Goal: Go to known website: Access a specific website the user already knows

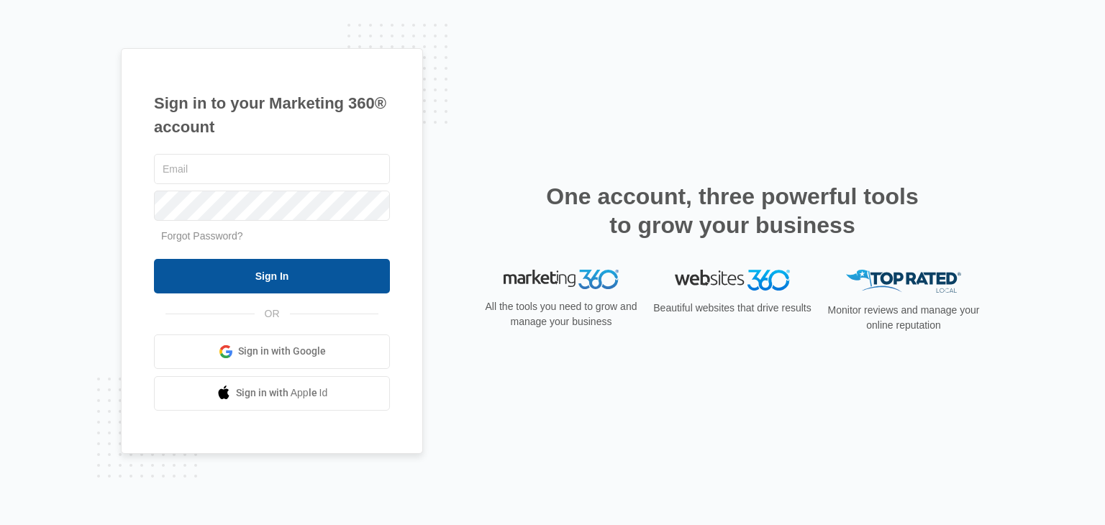
type input "[EMAIL_ADDRESS][DOMAIN_NAME]"
click at [263, 272] on input "Sign In" at bounding box center [272, 276] width 236 height 35
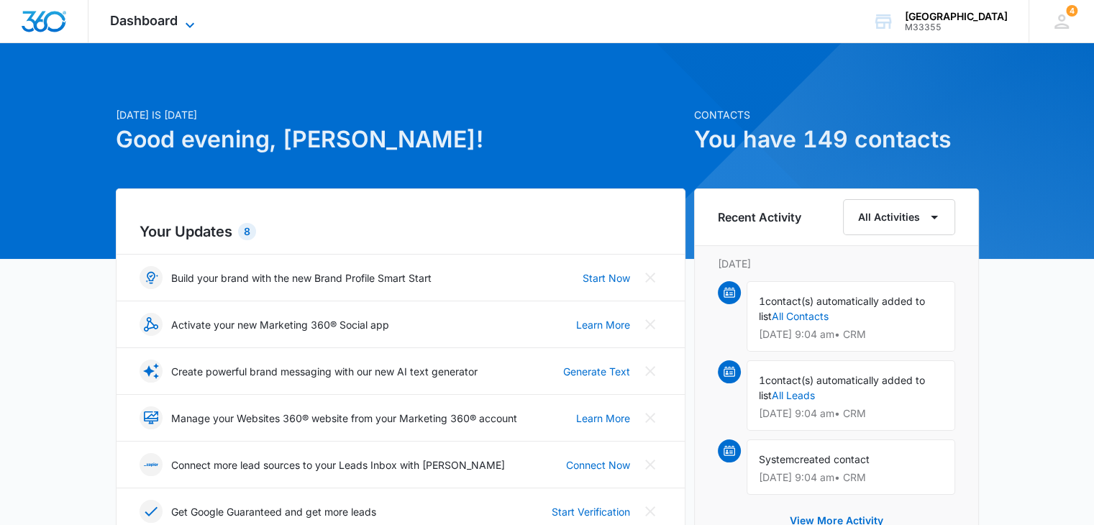
click at [173, 23] on span "Dashboard" at bounding box center [144, 20] width 68 height 15
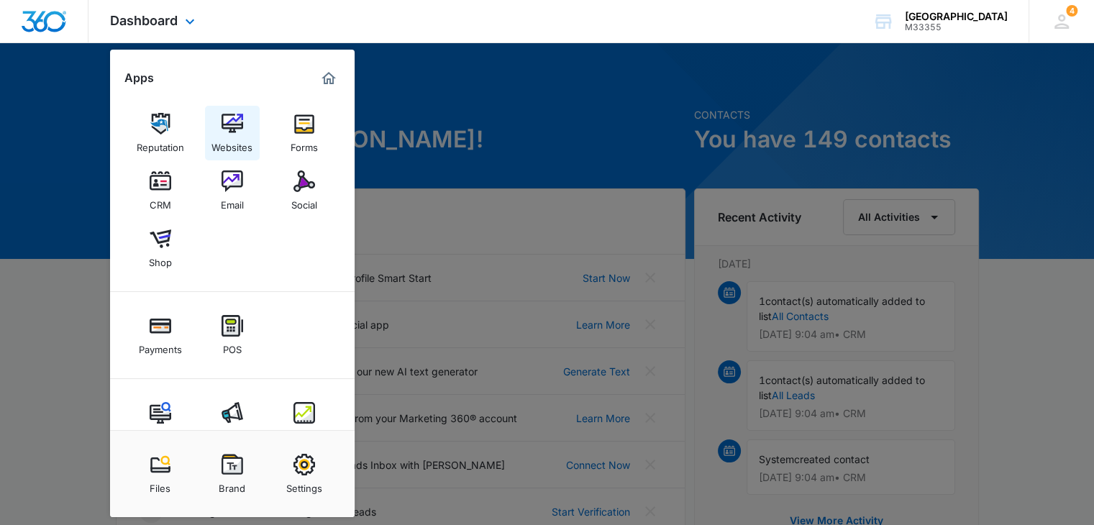
click at [232, 119] on img at bounding box center [233, 124] width 22 height 22
